Goal: Navigation & Orientation: Find specific page/section

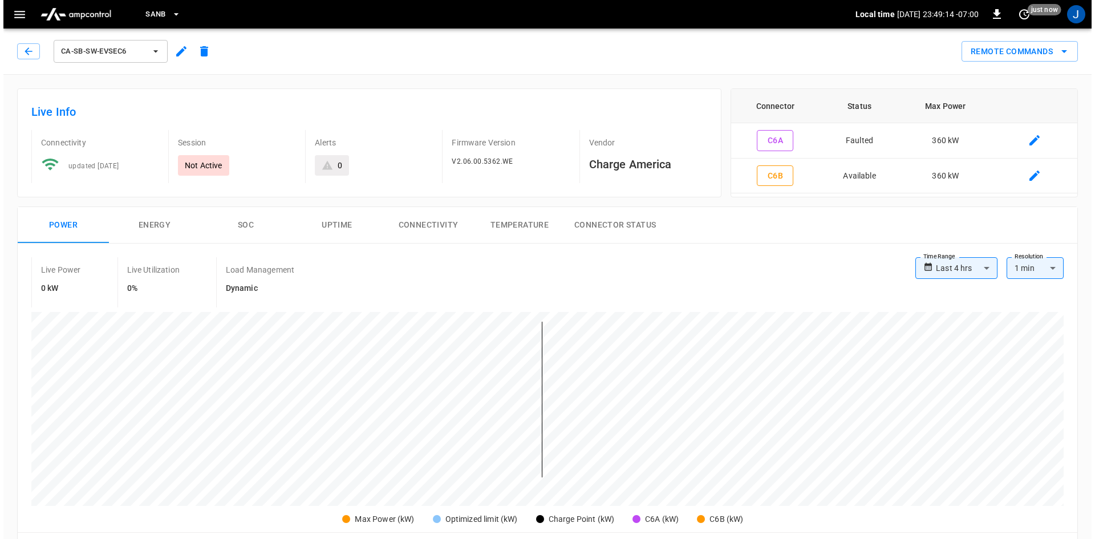
scroll to position [256, 0]
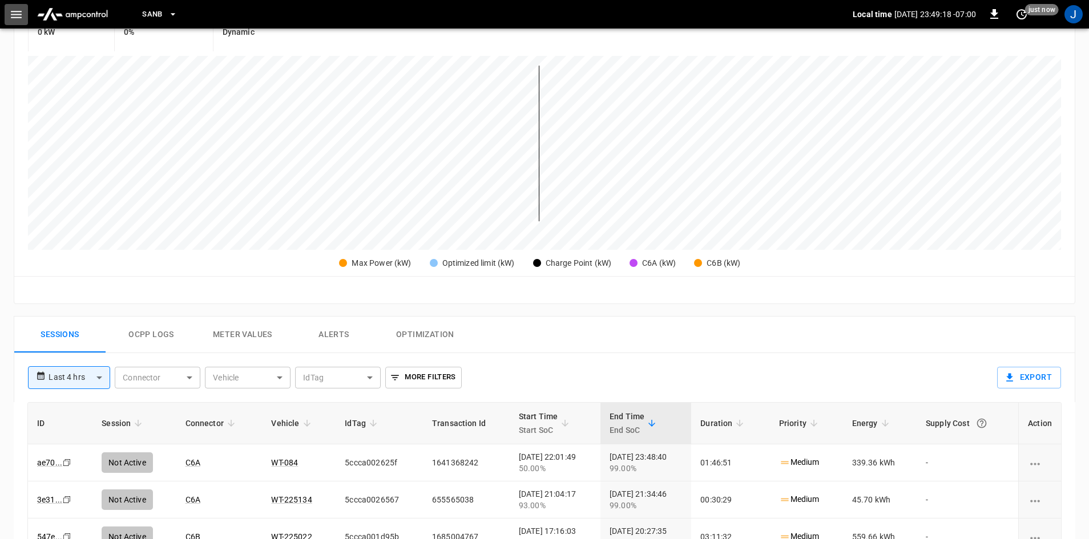
click at [22, 11] on icon "button" at bounding box center [16, 14] width 14 height 14
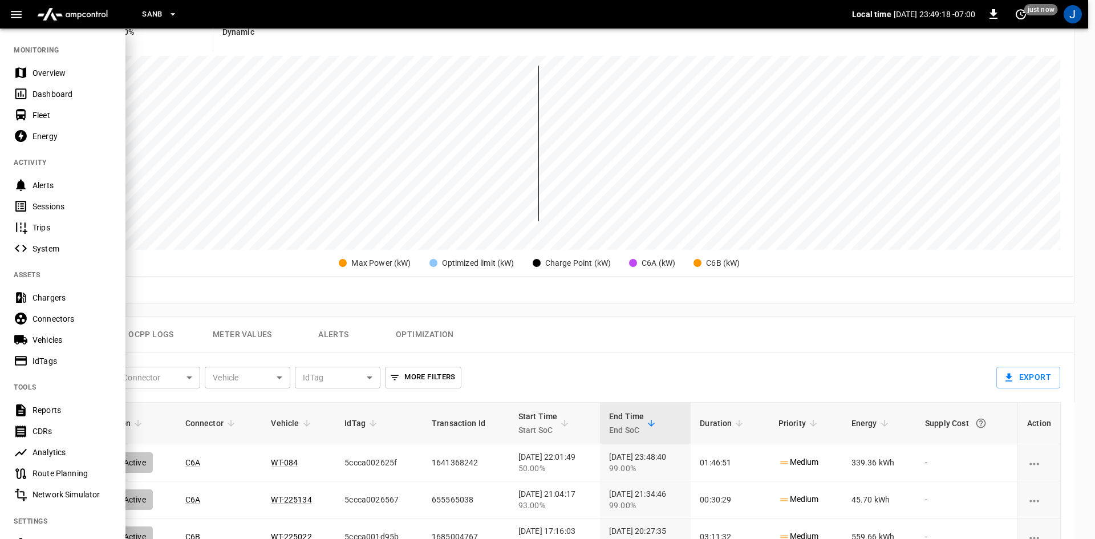
click at [24, 95] on icon at bounding box center [21, 94] width 14 height 14
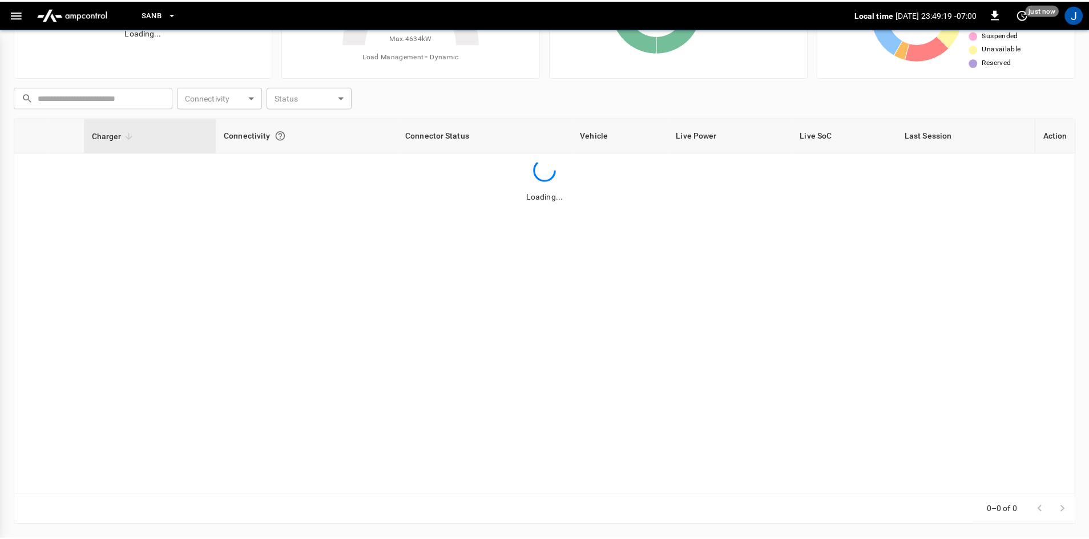
scroll to position [110, 0]
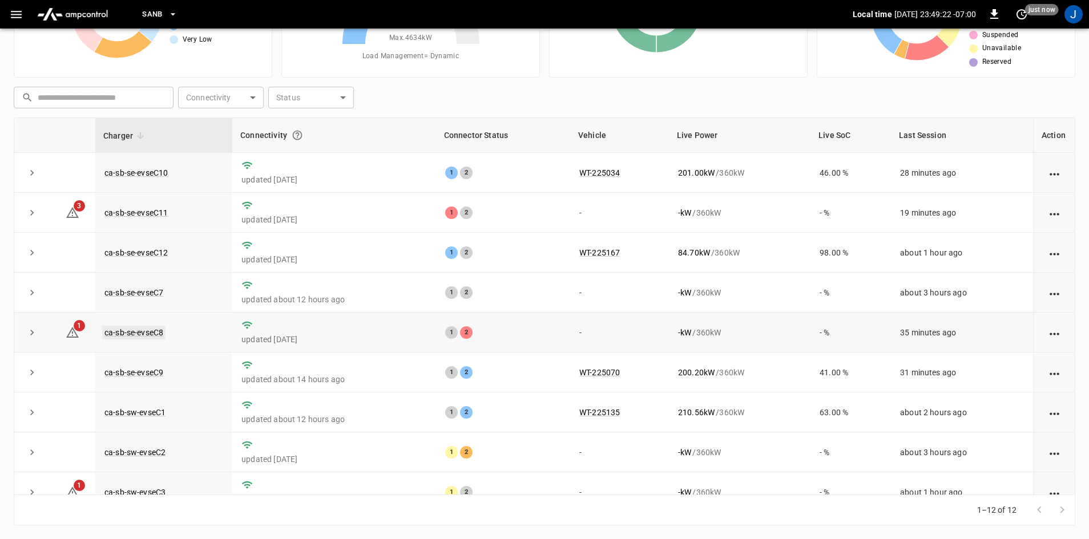
click at [117, 337] on link "ca-sb-se-evseC8" at bounding box center [133, 333] width 63 height 14
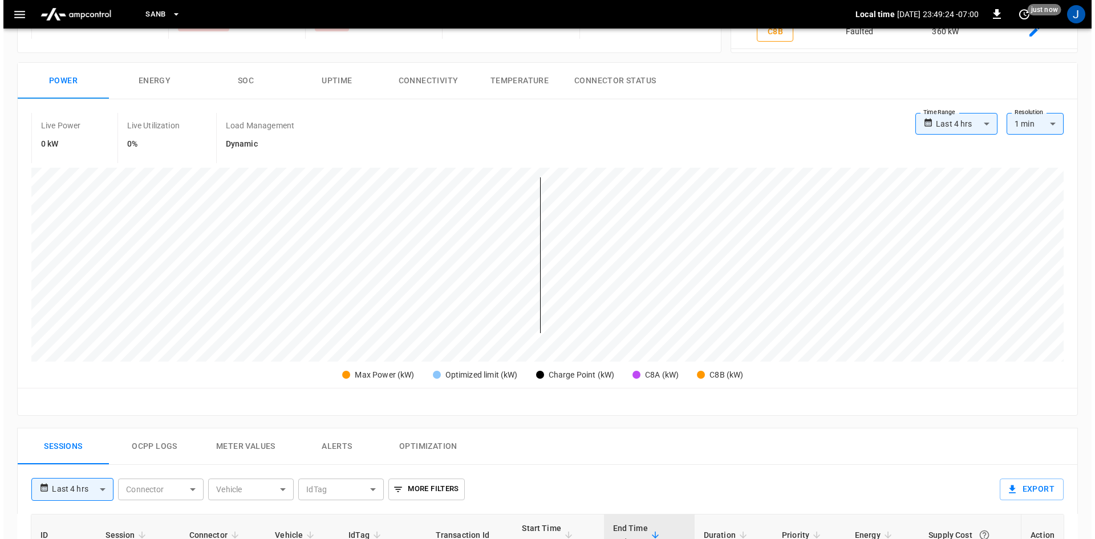
scroll to position [171, 0]
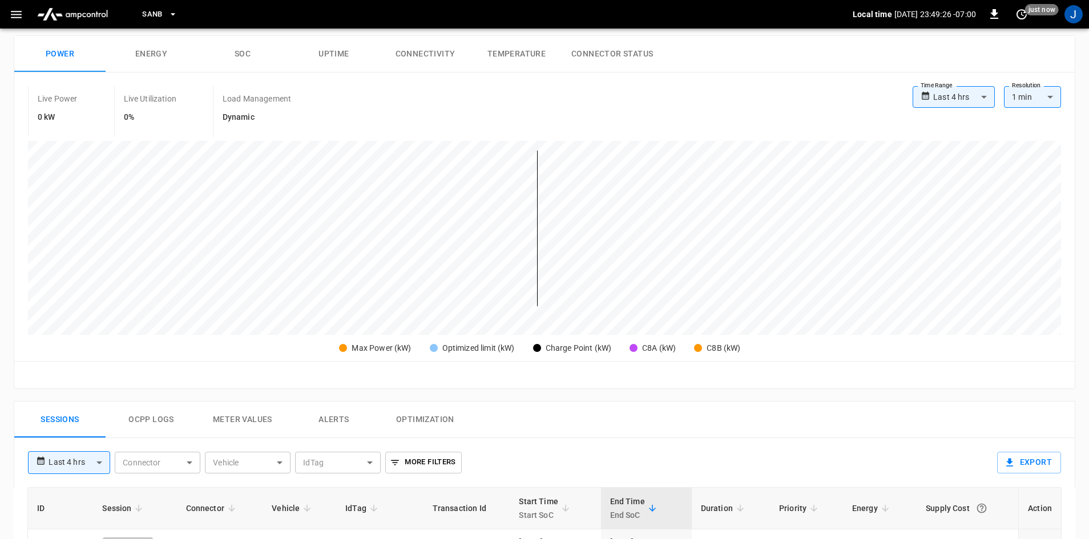
click at [6, 10] on button "button" at bounding box center [16, 14] width 23 height 21
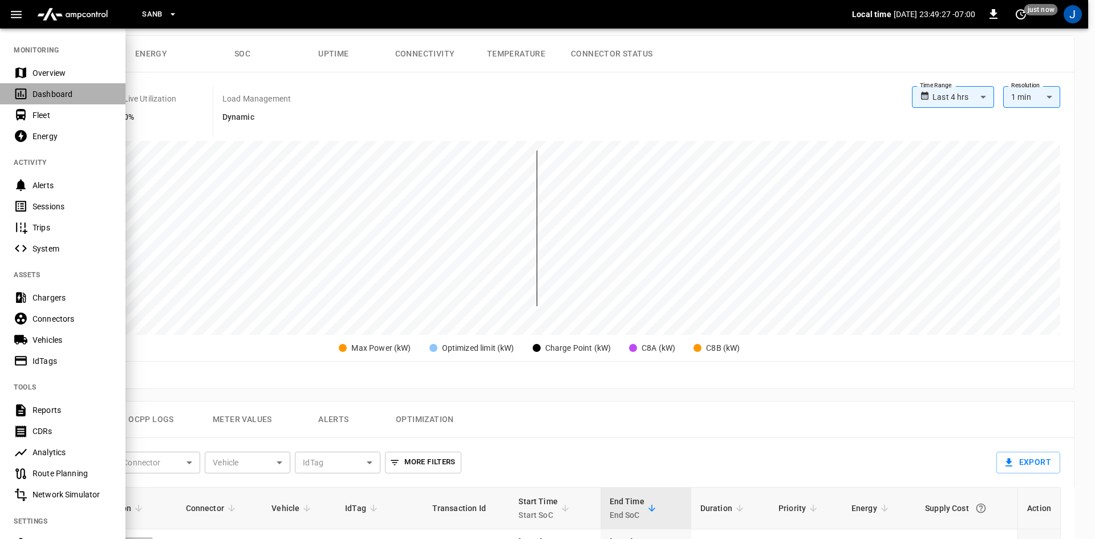
click at [28, 96] on div "Dashboard" at bounding box center [63, 93] width 126 height 21
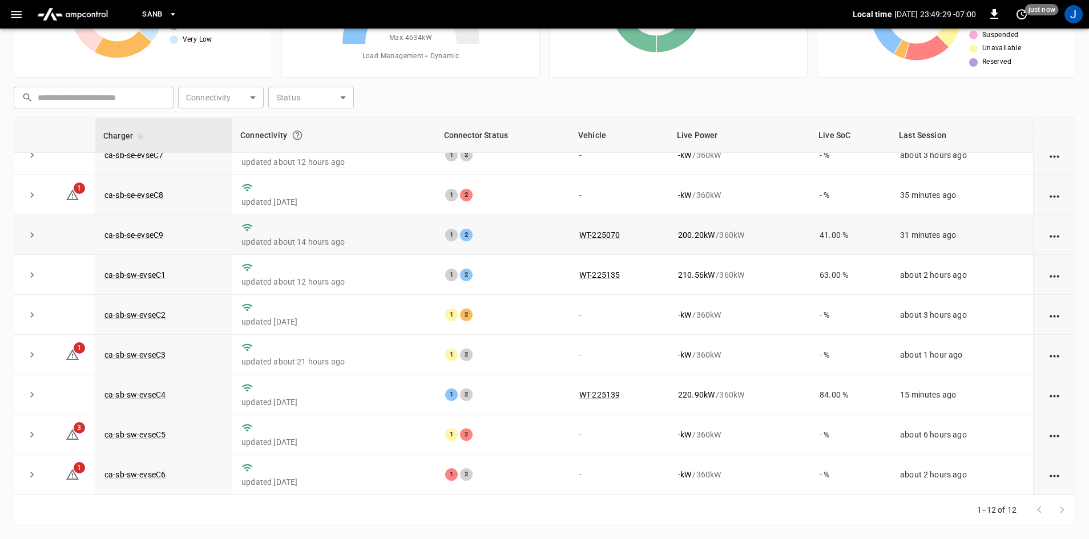
scroll to position [144, 0]
click at [137, 475] on link "ca-sb-sw-evseC6" at bounding box center [135, 475] width 66 height 14
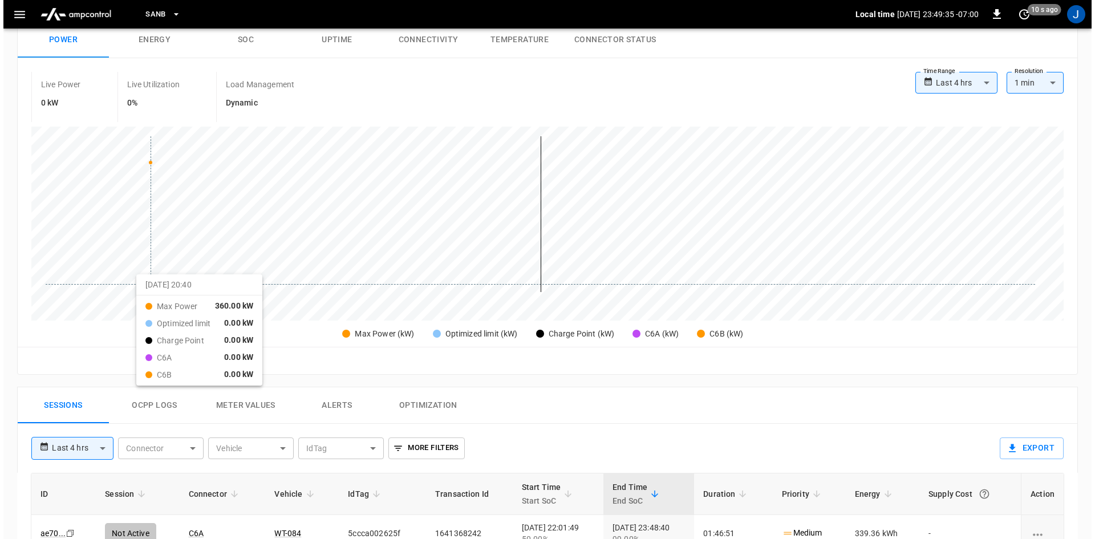
scroll to position [228, 0]
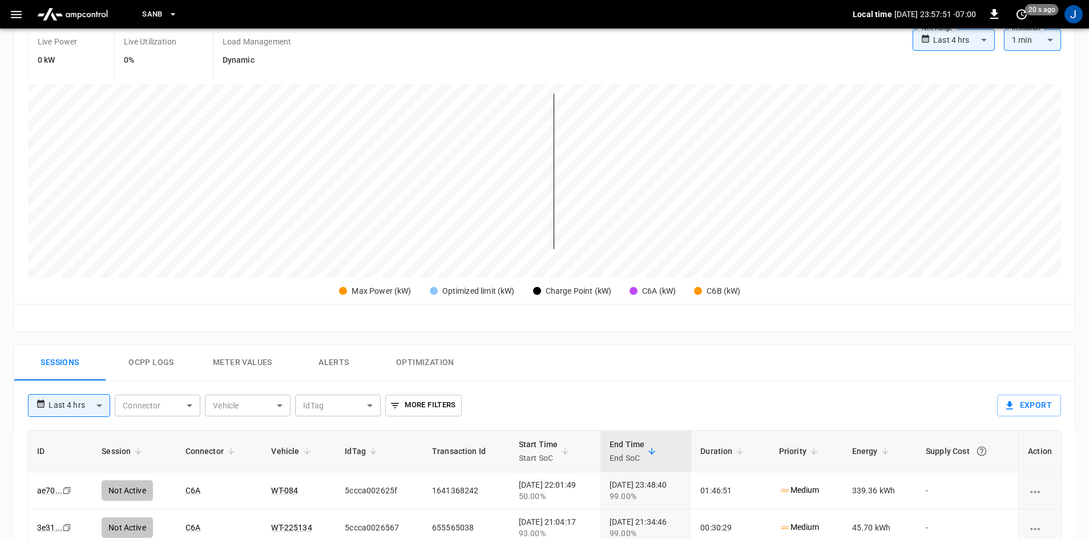
click at [17, 15] on icon "button" at bounding box center [16, 14] width 14 height 14
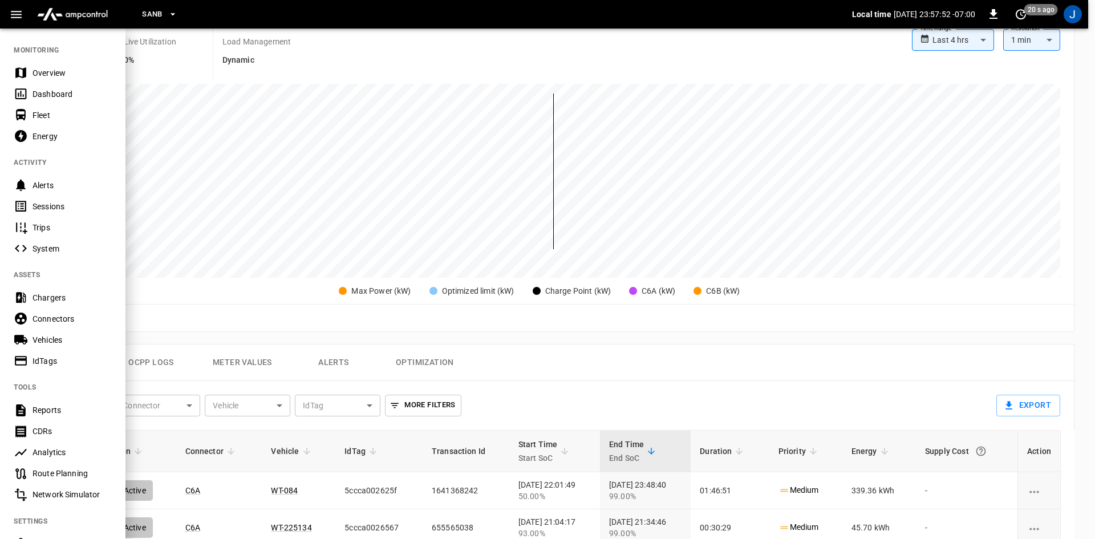
click at [41, 88] on div "Dashboard" at bounding box center [72, 93] width 79 height 11
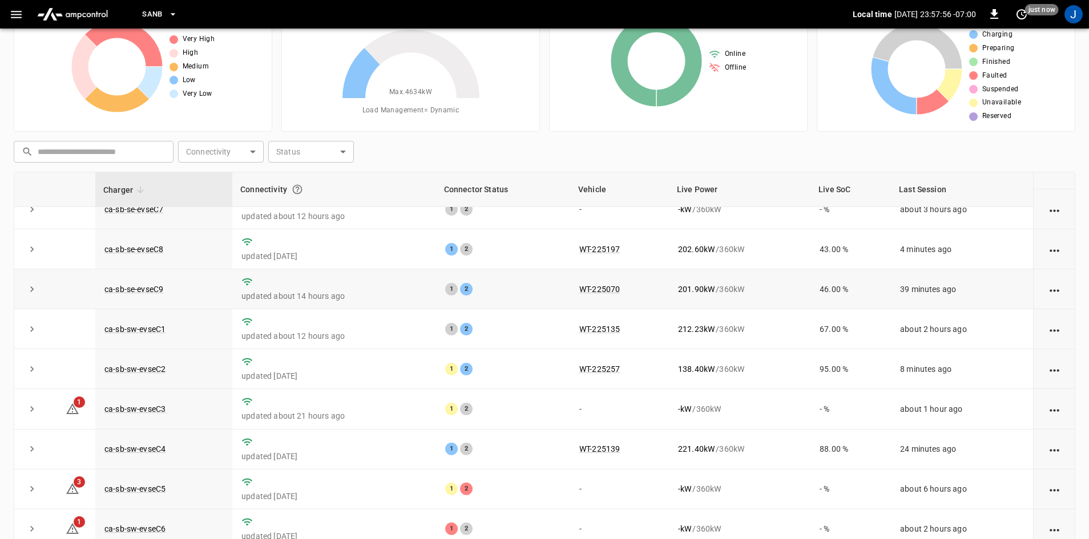
scroll to position [110, 0]
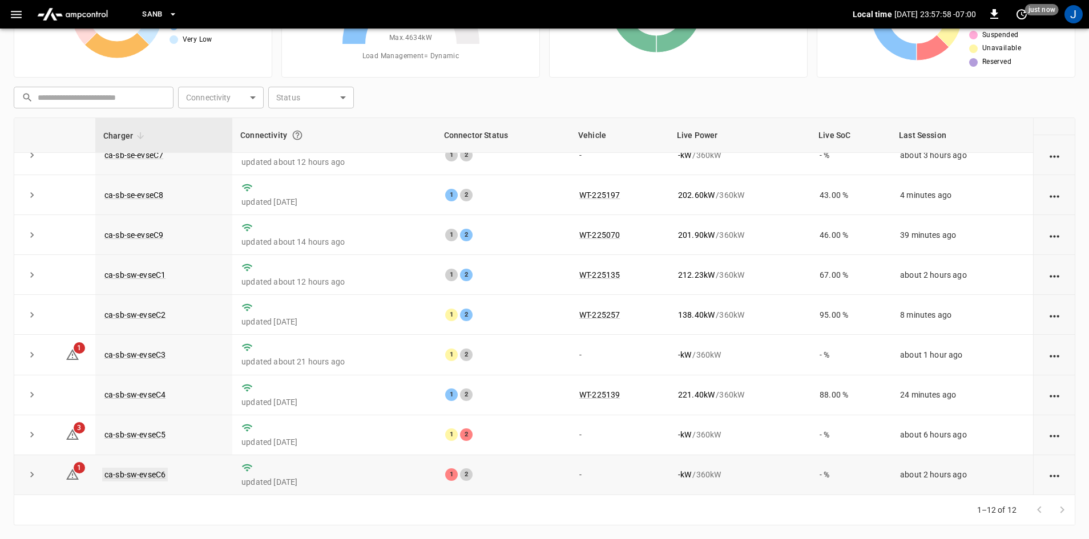
click at [143, 474] on link "ca-sb-sw-evseC6" at bounding box center [135, 475] width 66 height 14
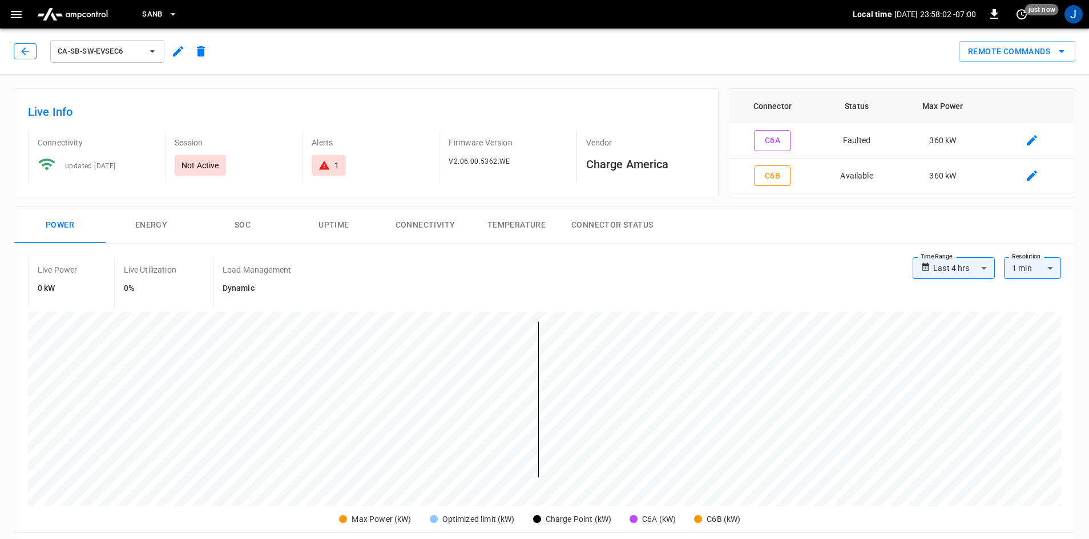
click at [26, 55] on icon "button" at bounding box center [24, 51] width 11 height 11
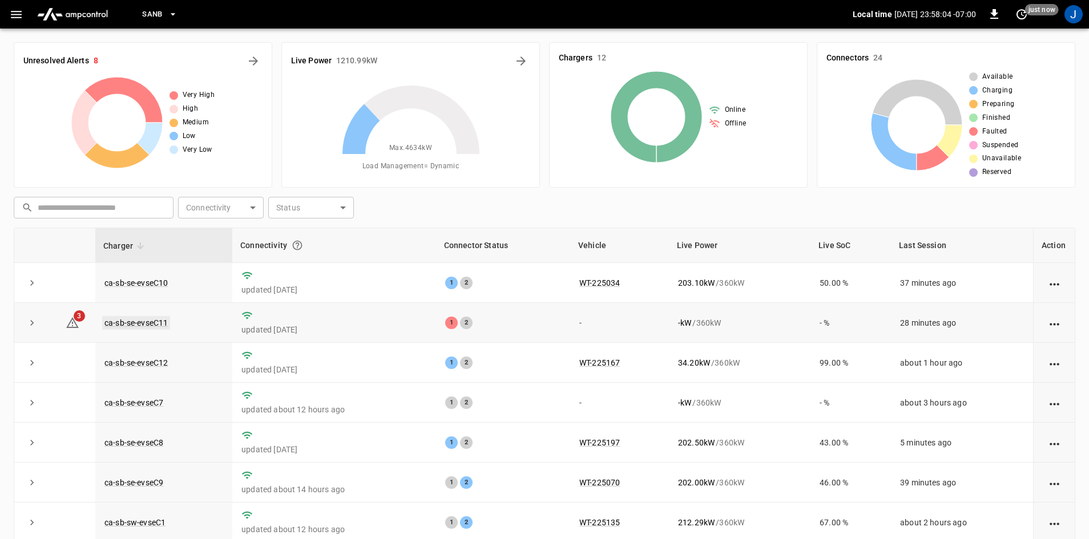
click at [142, 323] on link "ca-sb-se-evseC11" at bounding box center [136, 323] width 68 height 14
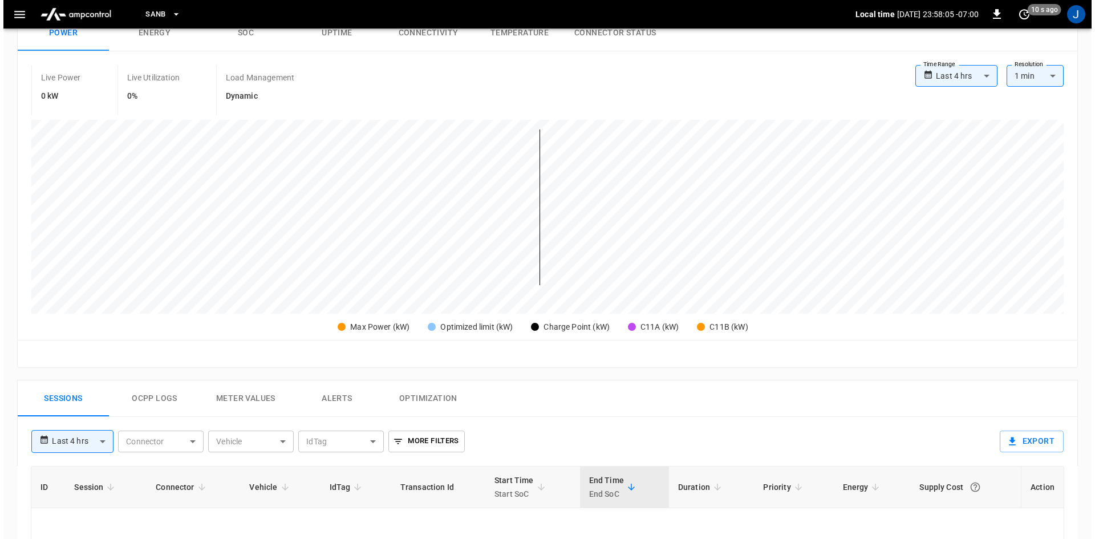
scroll to position [285, 0]
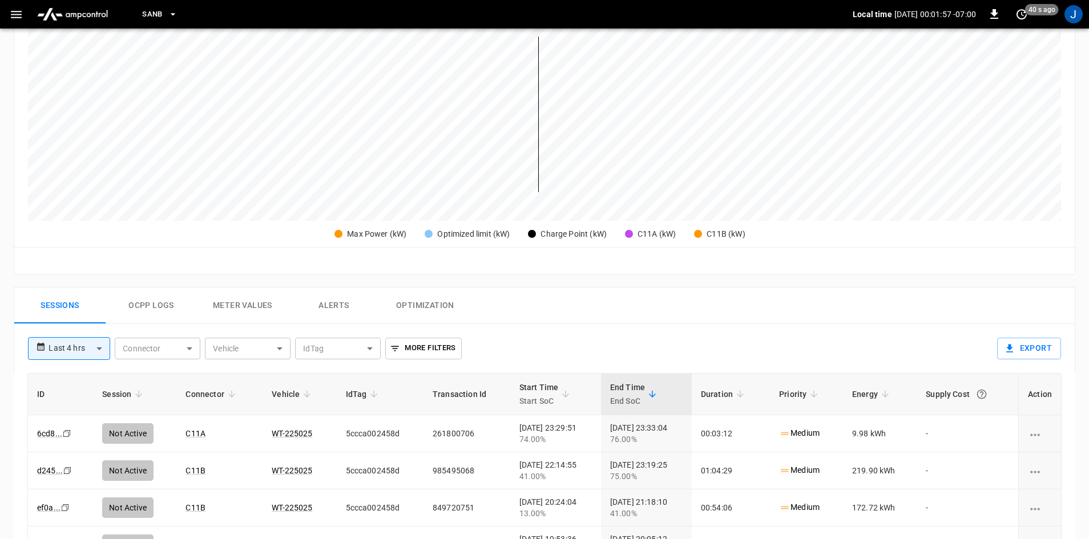
click at [11, 15] on icon "button" at bounding box center [16, 14] width 14 height 14
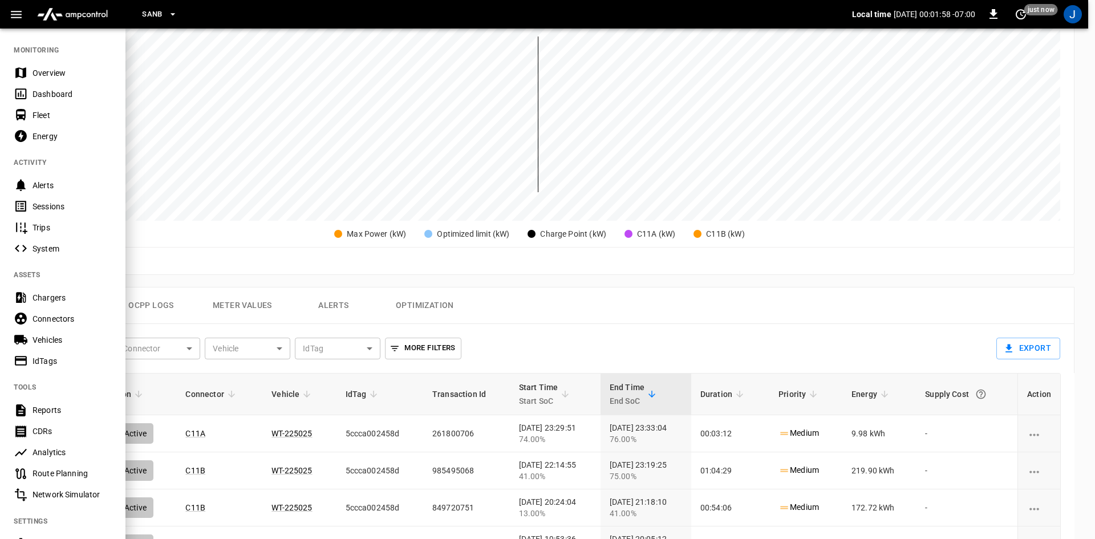
click at [45, 96] on div "Dashboard" at bounding box center [72, 93] width 79 height 11
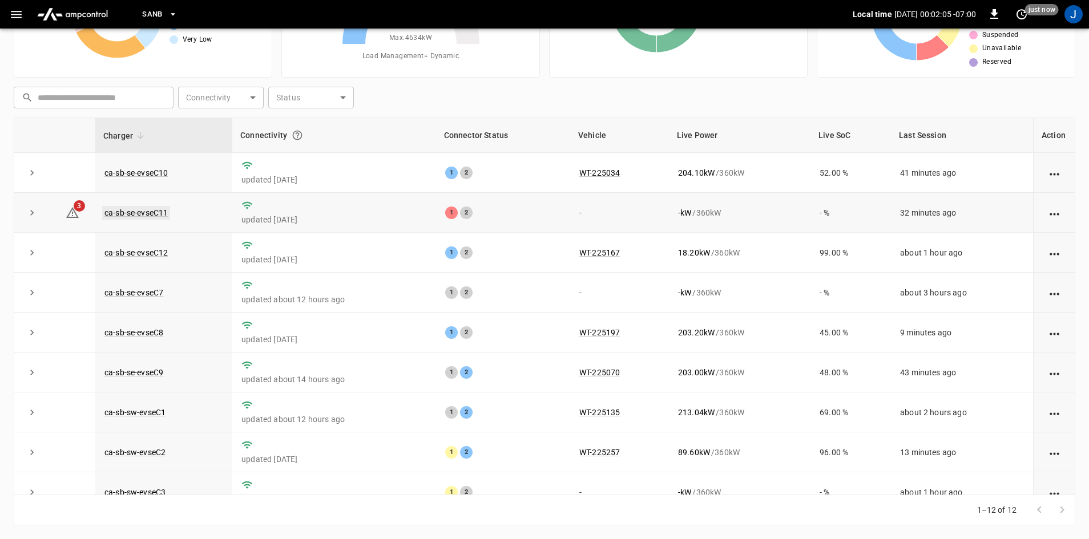
click at [161, 213] on link "ca-sb-se-evseC11" at bounding box center [136, 213] width 68 height 14
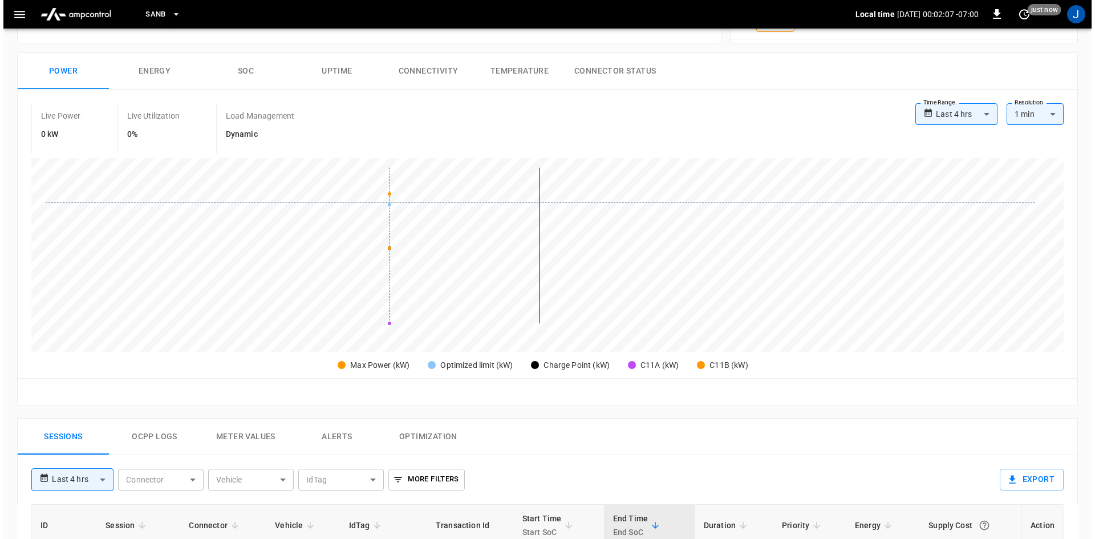
scroll to position [285, 0]
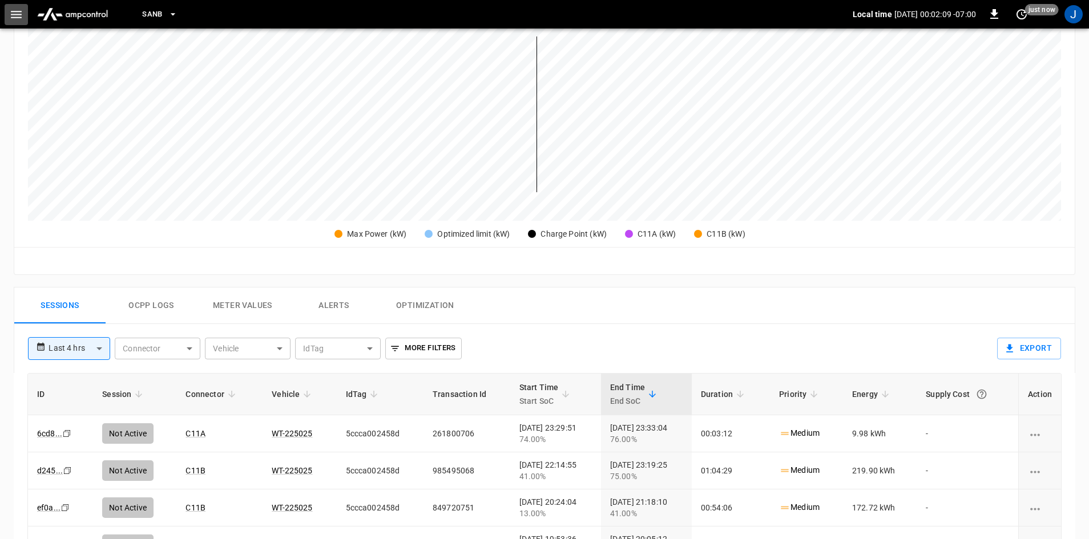
click at [23, 18] on icon "button" at bounding box center [16, 14] width 14 height 14
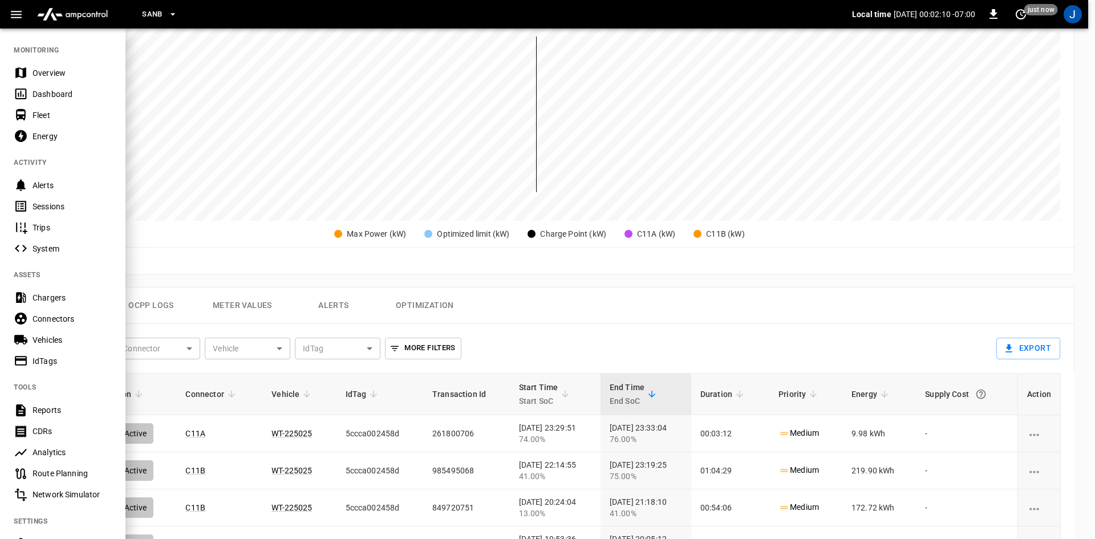
click at [39, 92] on div "Dashboard" at bounding box center [72, 93] width 79 height 11
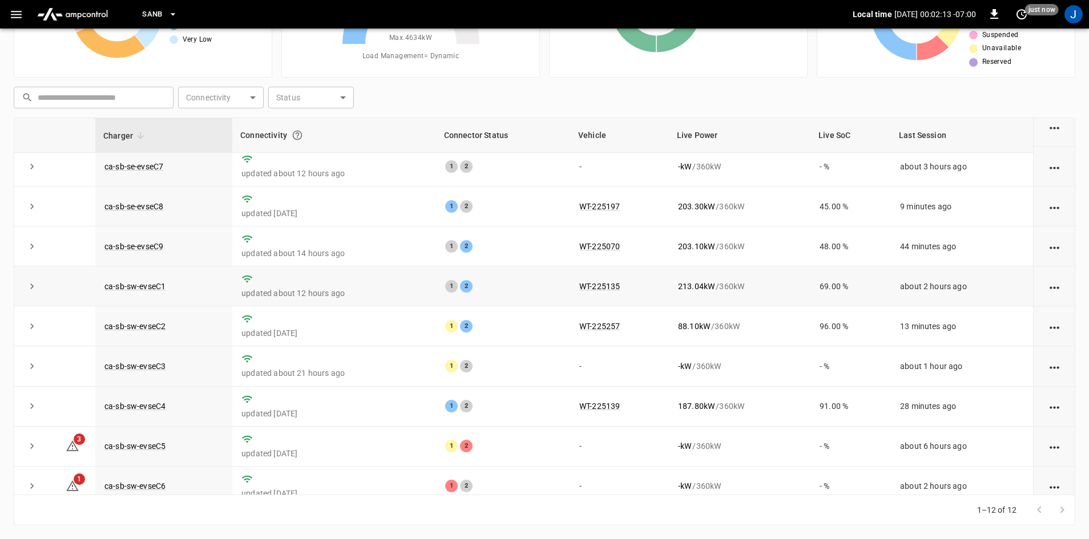
scroll to position [144, 0]
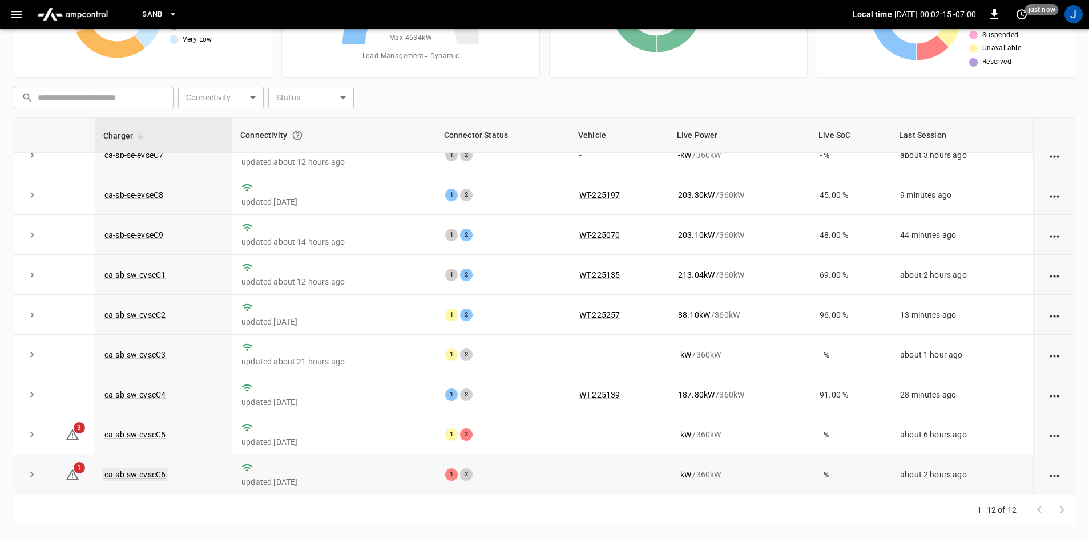
click at [116, 473] on link "ca-sb-sw-evseC6" at bounding box center [135, 475] width 66 height 14
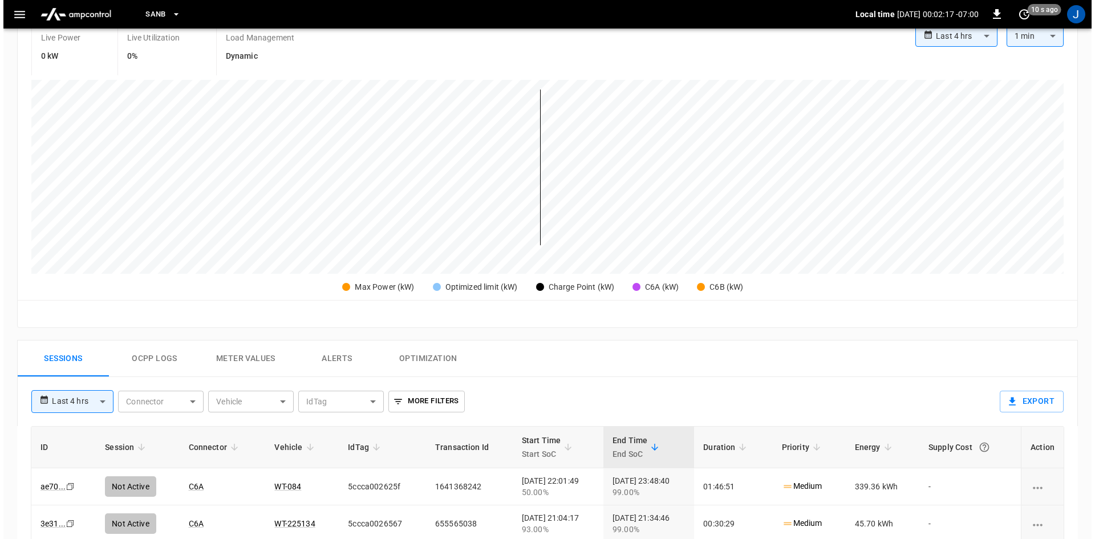
scroll to position [399, 0]
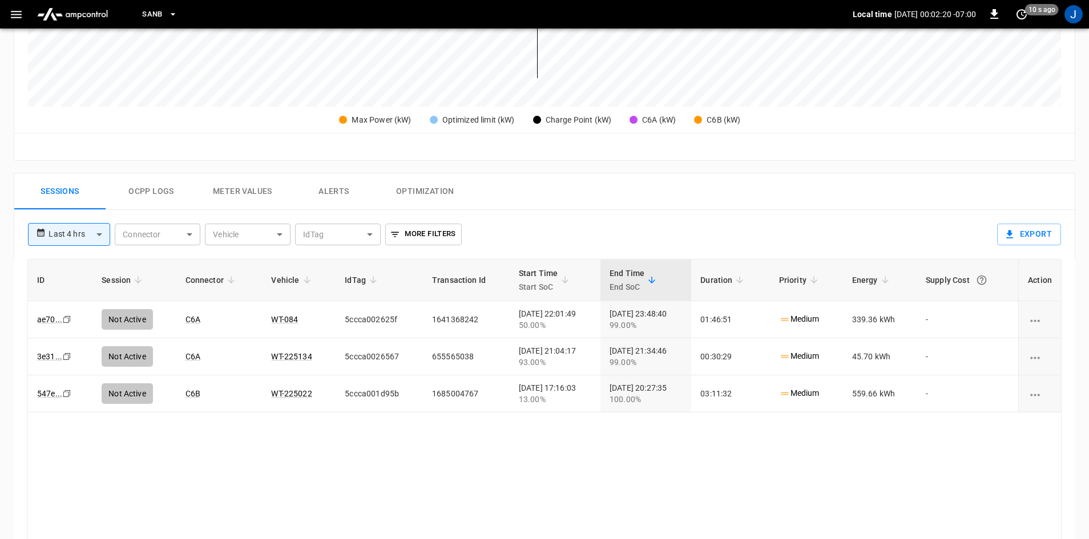
click at [9, 14] on button "button" at bounding box center [16, 14] width 23 height 21
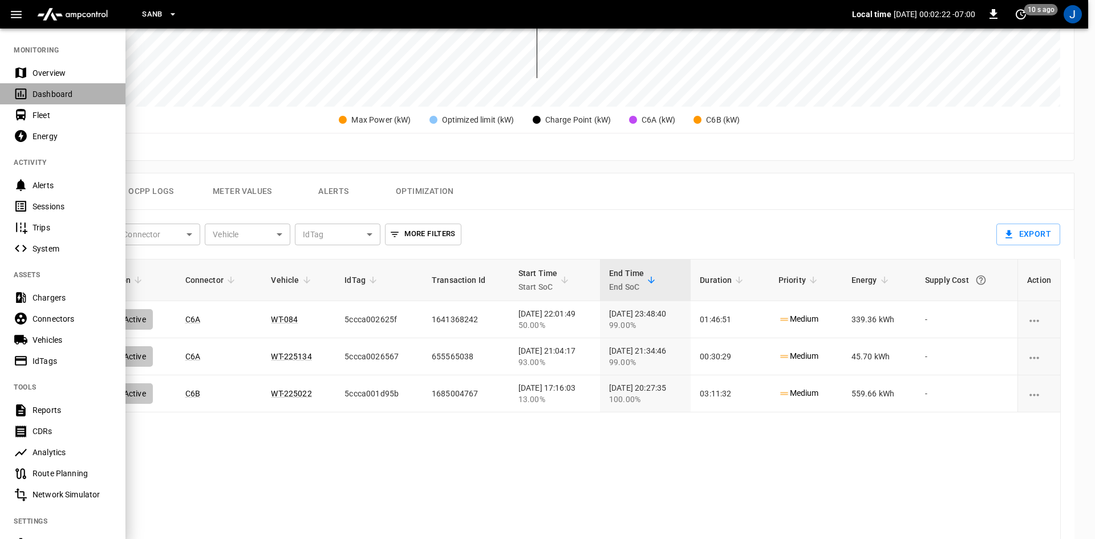
click at [31, 93] on div "Dashboard" at bounding box center [63, 93] width 126 height 21
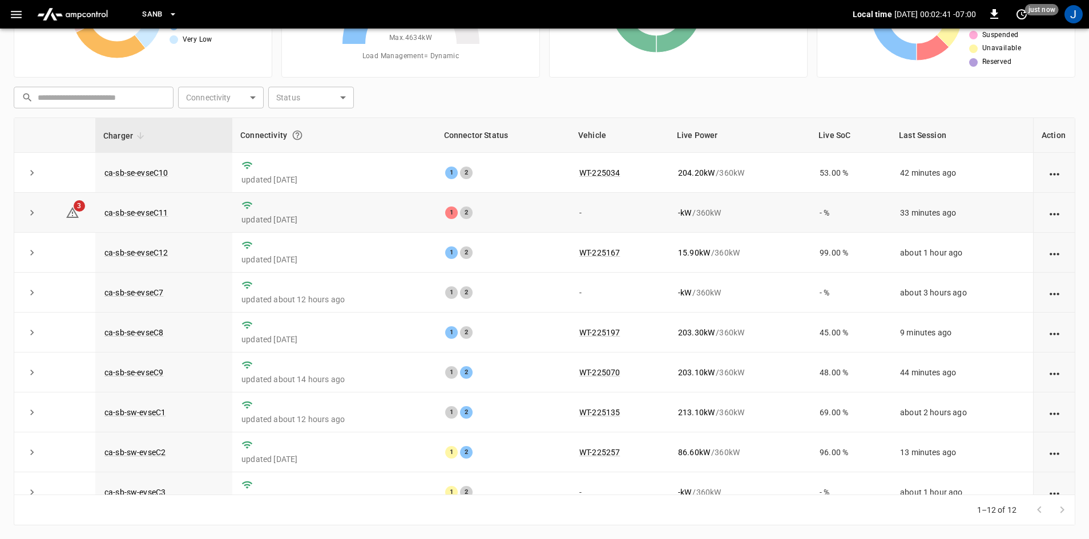
click at [770, 232] on td "- kW / 360 kW" at bounding box center [740, 213] width 142 height 40
